Goal: Task Accomplishment & Management: Manage account settings

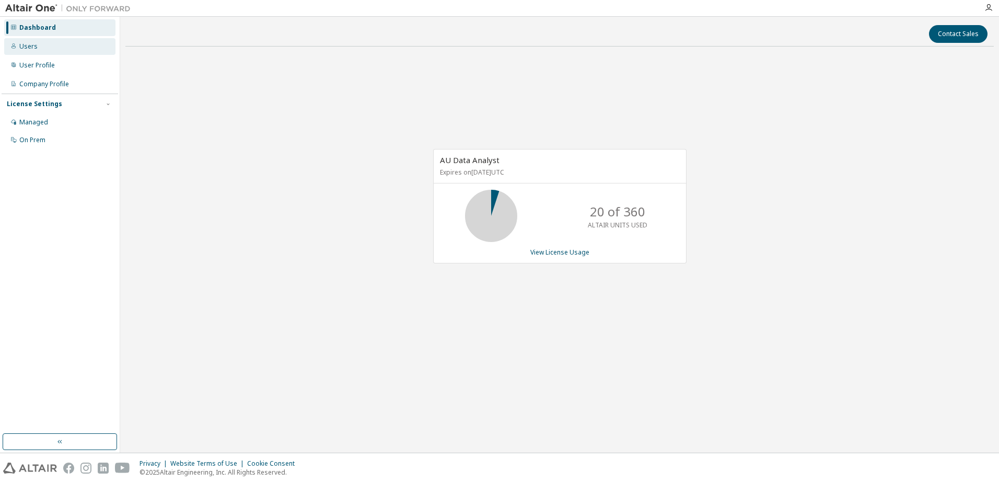
click at [37, 44] on div "Users" at bounding box center [59, 46] width 111 height 17
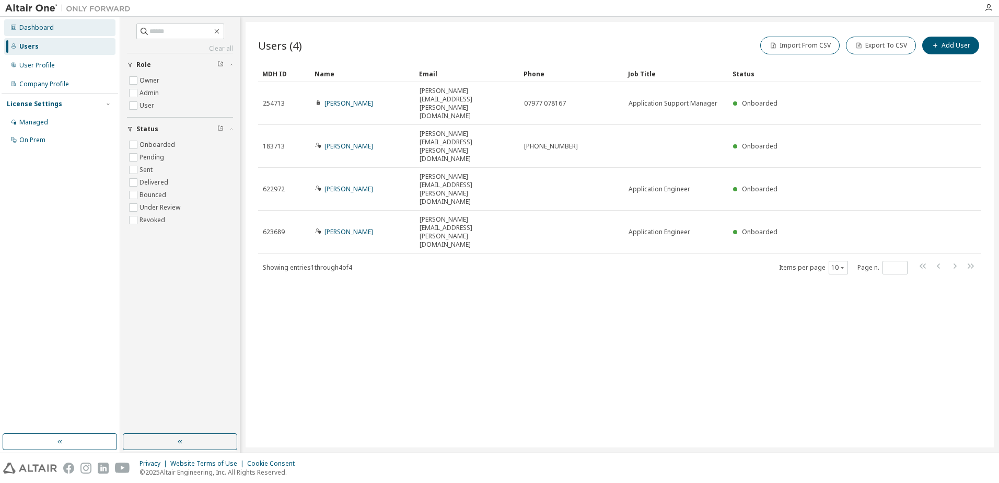
click at [32, 32] on div "Dashboard" at bounding box center [59, 27] width 111 height 17
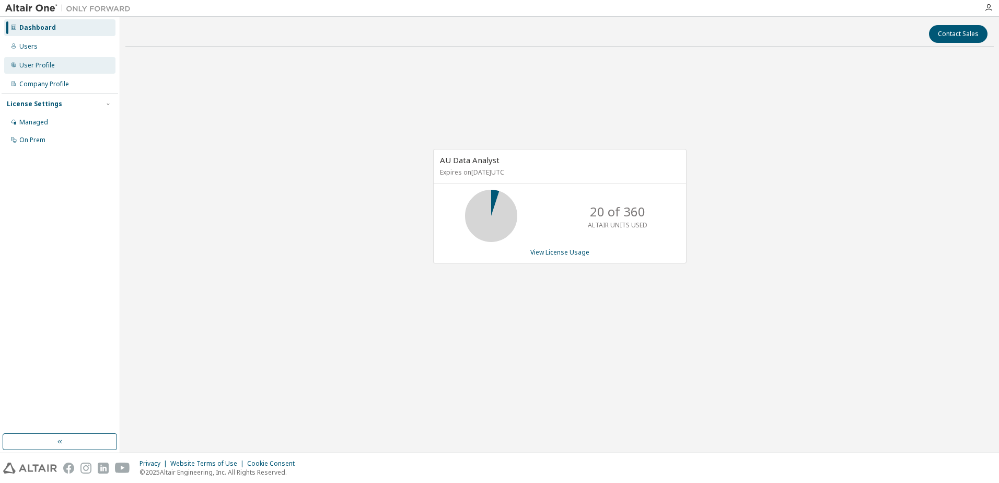
click at [24, 67] on div "User Profile" at bounding box center [37, 65] width 36 height 8
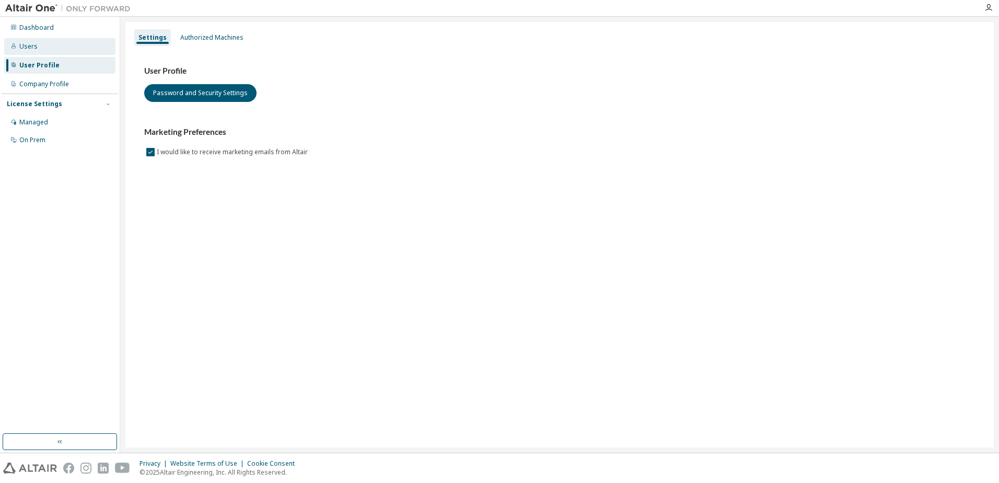
click at [28, 50] on div "Users" at bounding box center [28, 46] width 18 height 8
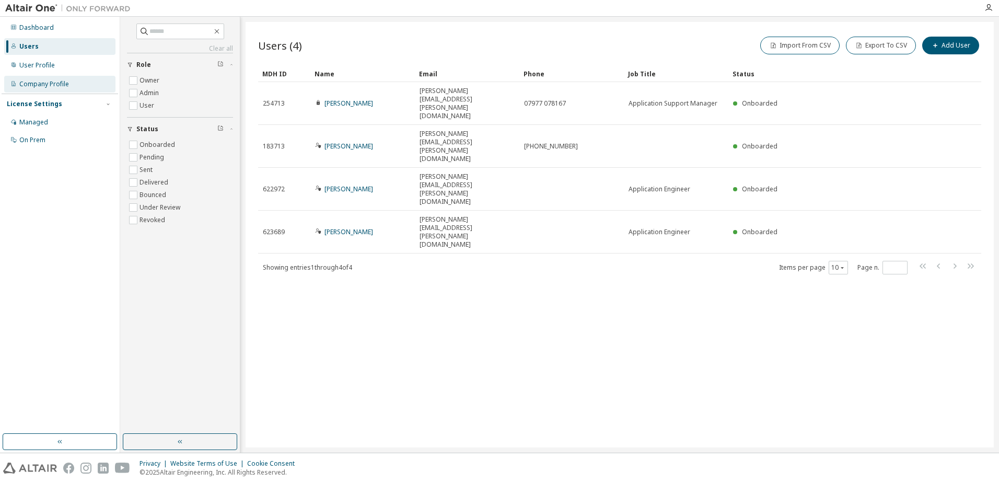
click at [25, 78] on div "Company Profile" at bounding box center [59, 84] width 111 height 17
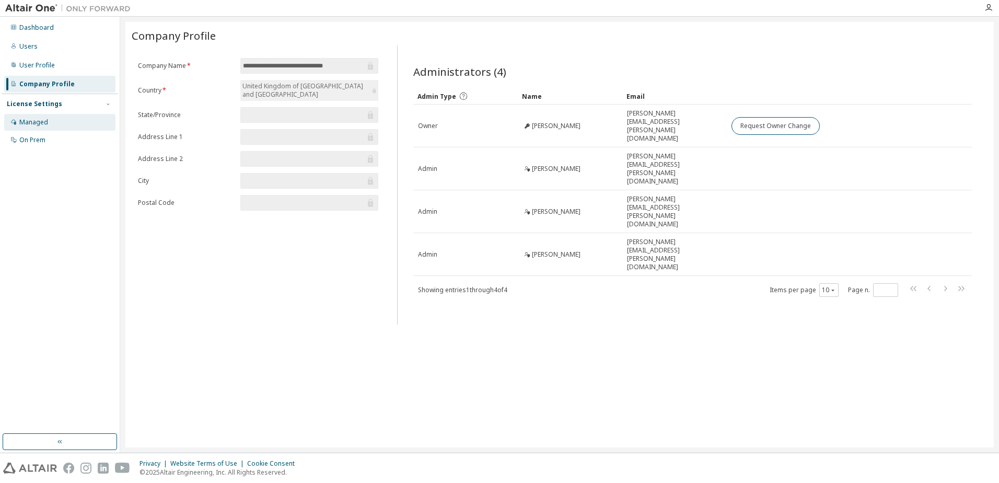
click at [30, 121] on div "Managed" at bounding box center [33, 122] width 29 height 8
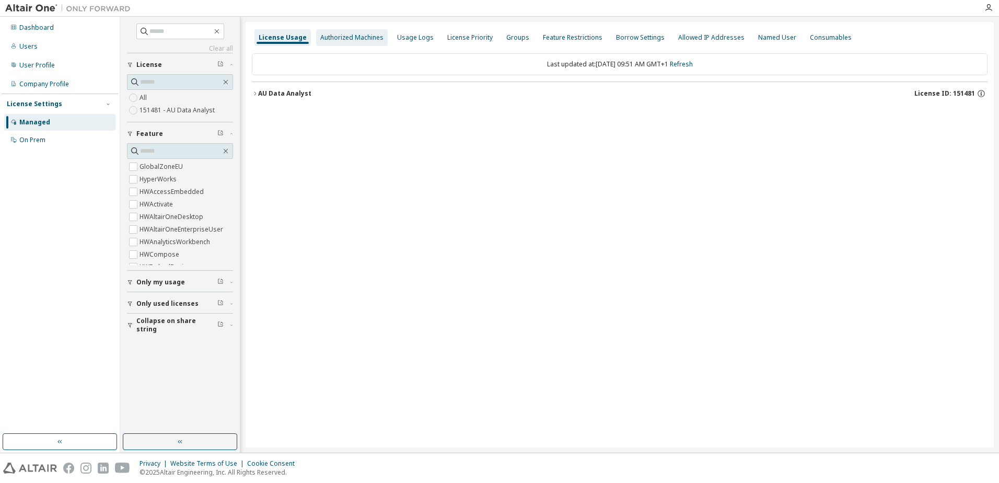
click at [362, 41] on div "Authorized Machines" at bounding box center [351, 37] width 63 height 8
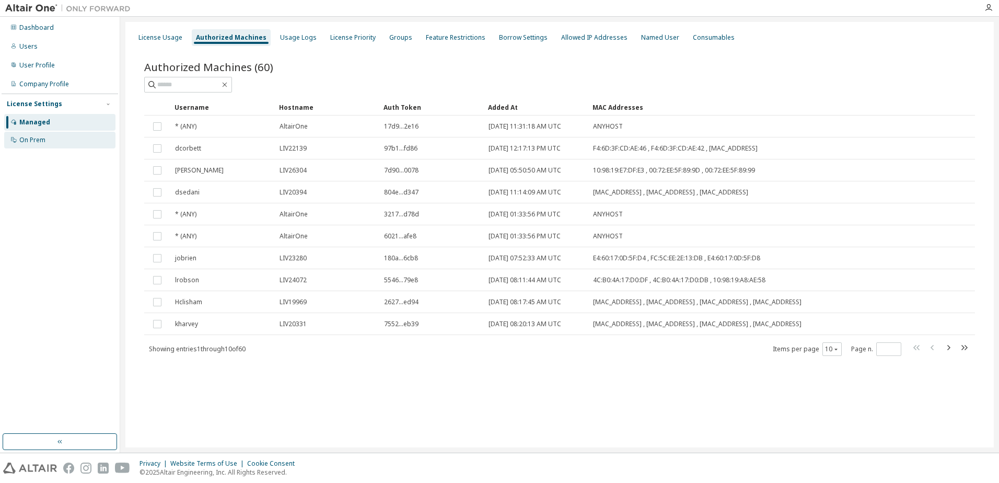
click at [33, 134] on div "On Prem" at bounding box center [59, 140] width 111 height 17
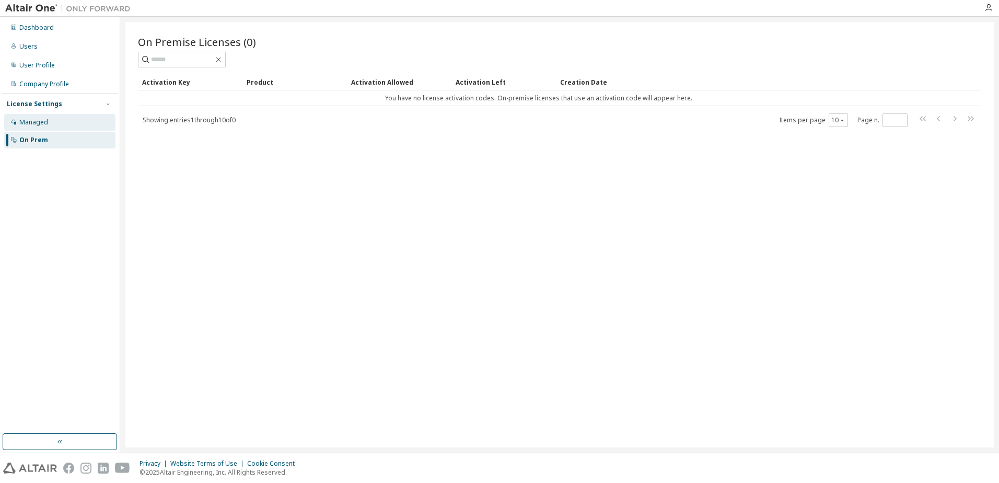
click at [38, 121] on div "Managed" at bounding box center [33, 122] width 29 height 8
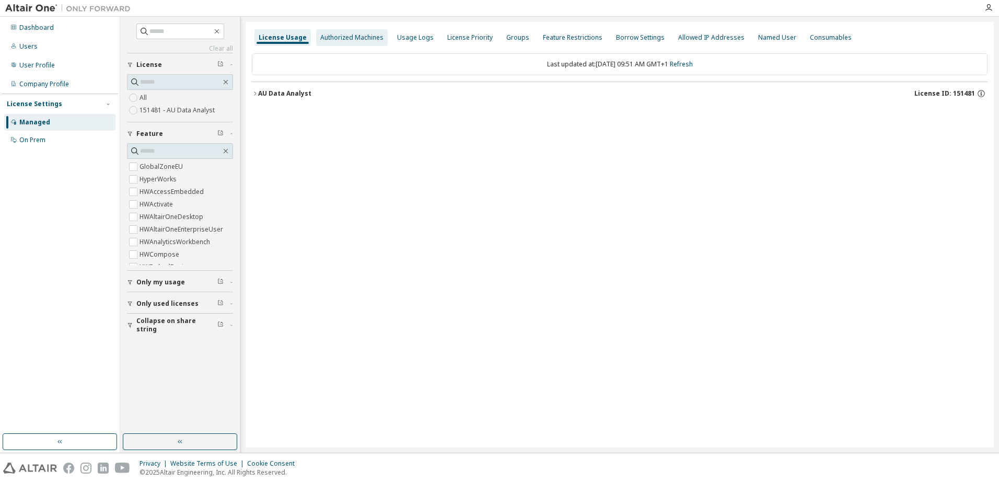
click at [362, 41] on div "Authorized Machines" at bounding box center [351, 37] width 63 height 8
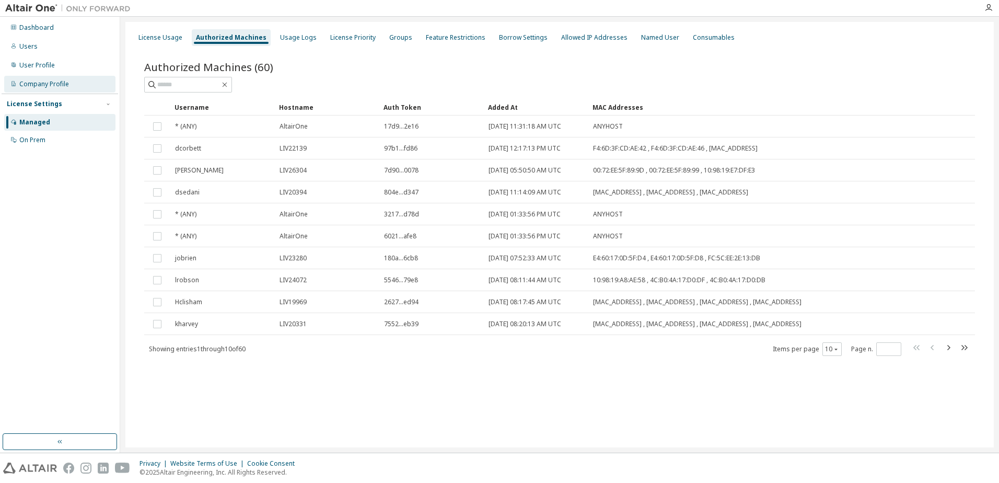
click at [24, 82] on div "Company Profile" at bounding box center [44, 84] width 50 height 8
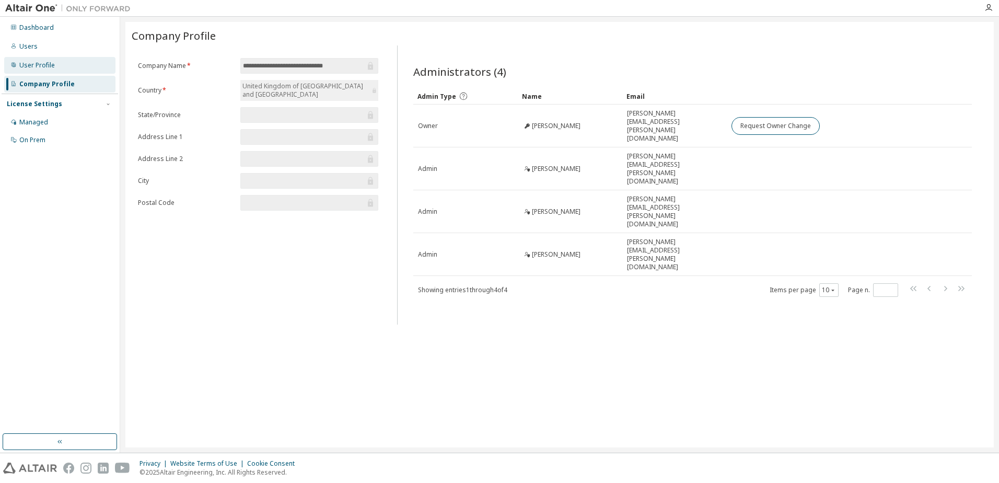
click at [31, 63] on div "User Profile" at bounding box center [37, 65] width 36 height 8
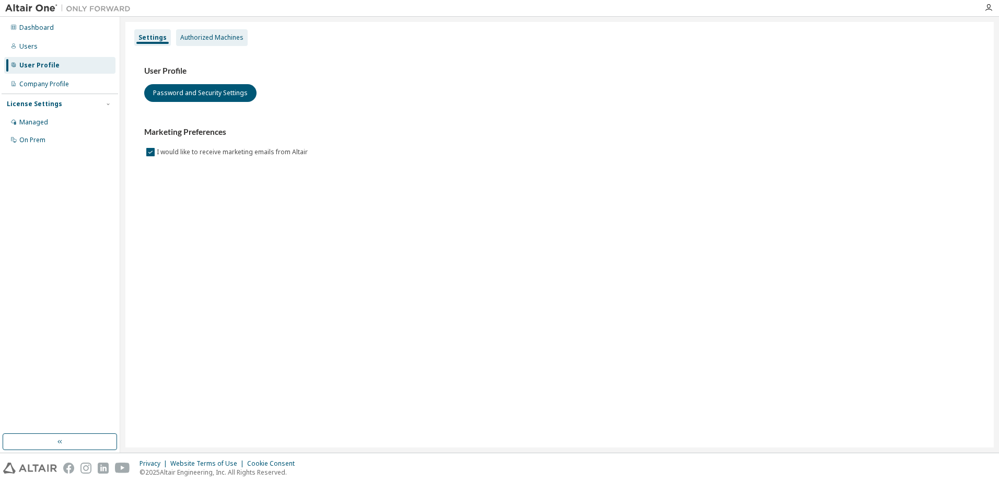
click at [215, 42] on div "Authorized Machines" at bounding box center [212, 37] width 72 height 17
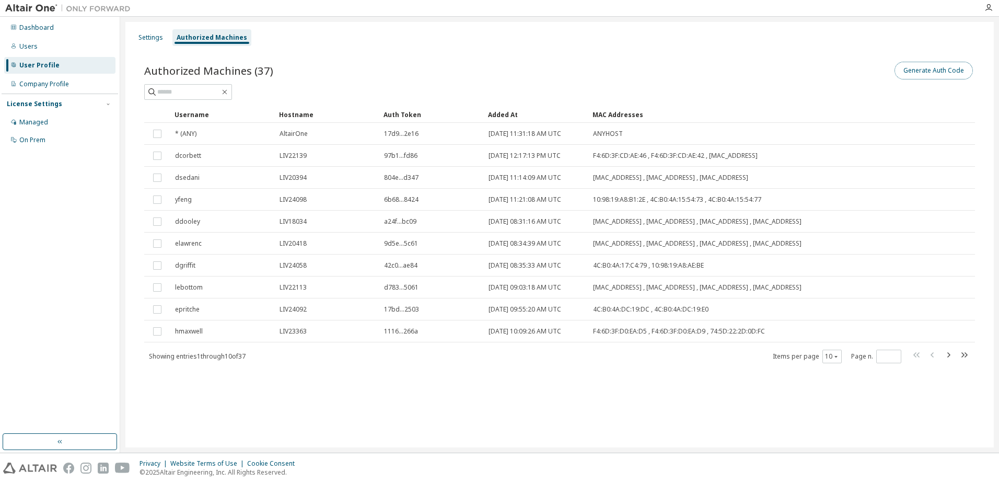
click at [933, 72] on button "Generate Auth Code" at bounding box center [933, 71] width 78 height 18
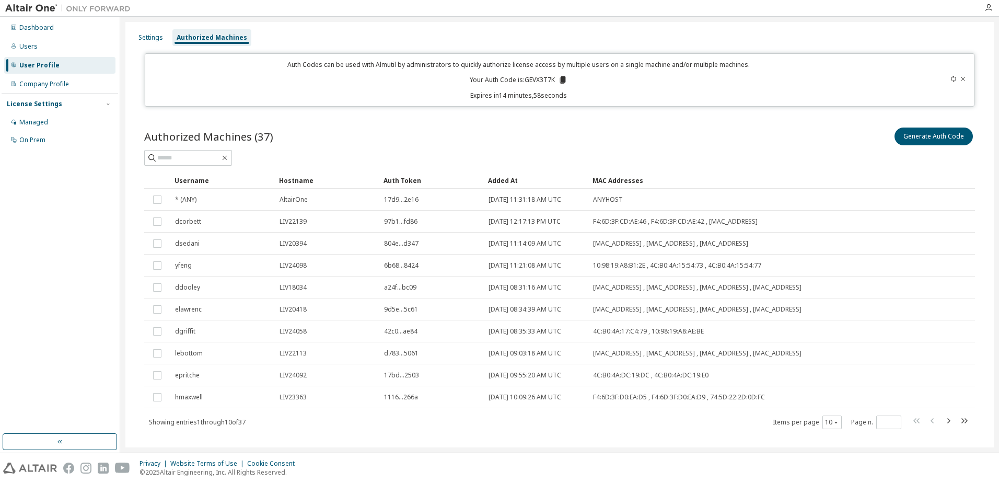
click at [561, 80] on icon at bounding box center [563, 79] width 6 height 7
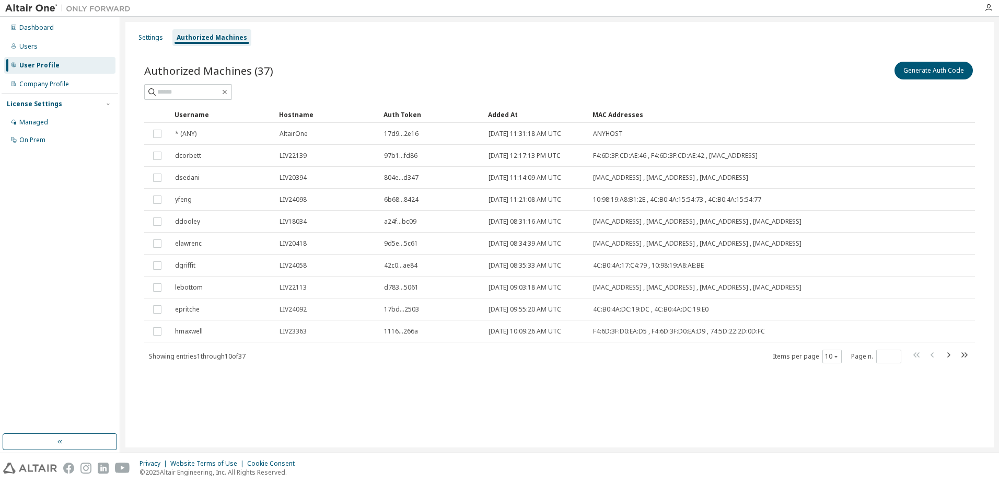
drag, startPoint x: 866, startPoint y: 423, endPoint x: 834, endPoint y: 419, distance: 32.6
click at [866, 423] on div "Settings Authorized Machines Authorized Machines (37) Generate Auth Code Clear …" at bounding box center [559, 234] width 868 height 425
